Goal: Information Seeking & Learning: Find contact information

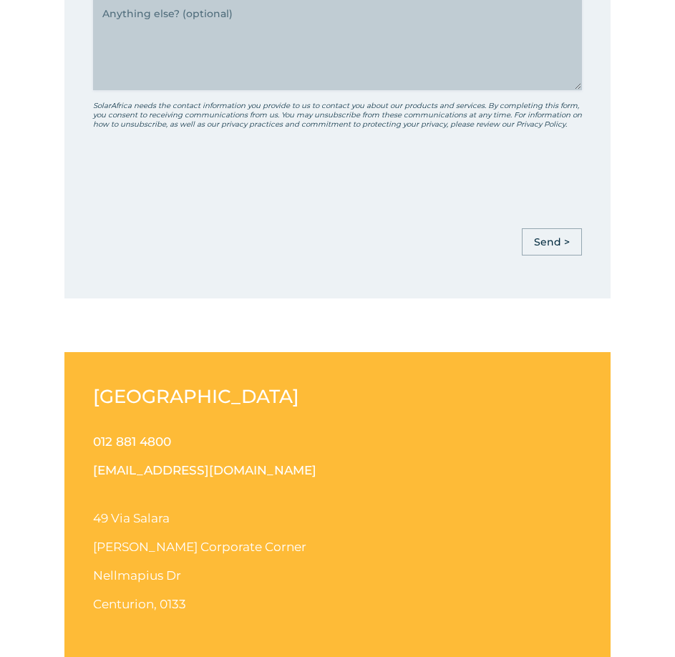
scroll to position [1217, 0]
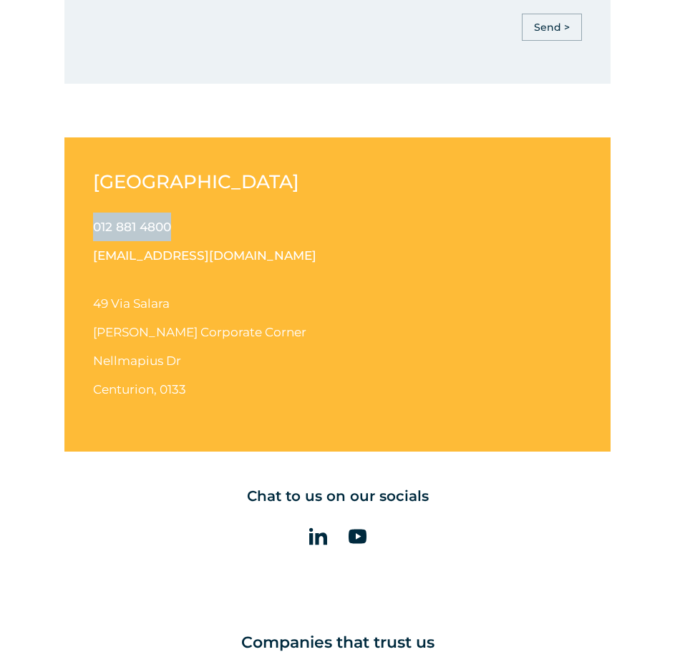
drag, startPoint x: 226, startPoint y: 228, endPoint x: 77, endPoint y: 226, distance: 148.9
copy link "012 881 4800"
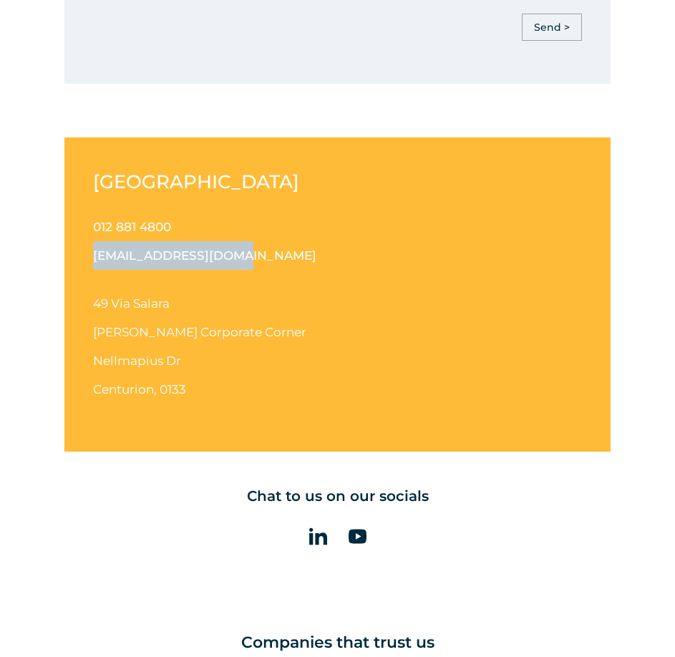
drag, startPoint x: 243, startPoint y: 254, endPoint x: 95, endPoint y: 253, distance: 148.2
click at [94, 254] on p "012 881 4800 [EMAIL_ADDRESS][DOMAIN_NAME]" at bounding box center [337, 241] width 489 height 57
copy link "[EMAIL_ADDRESS][DOMAIN_NAME]"
